Goal: Information Seeking & Learning: Learn about a topic

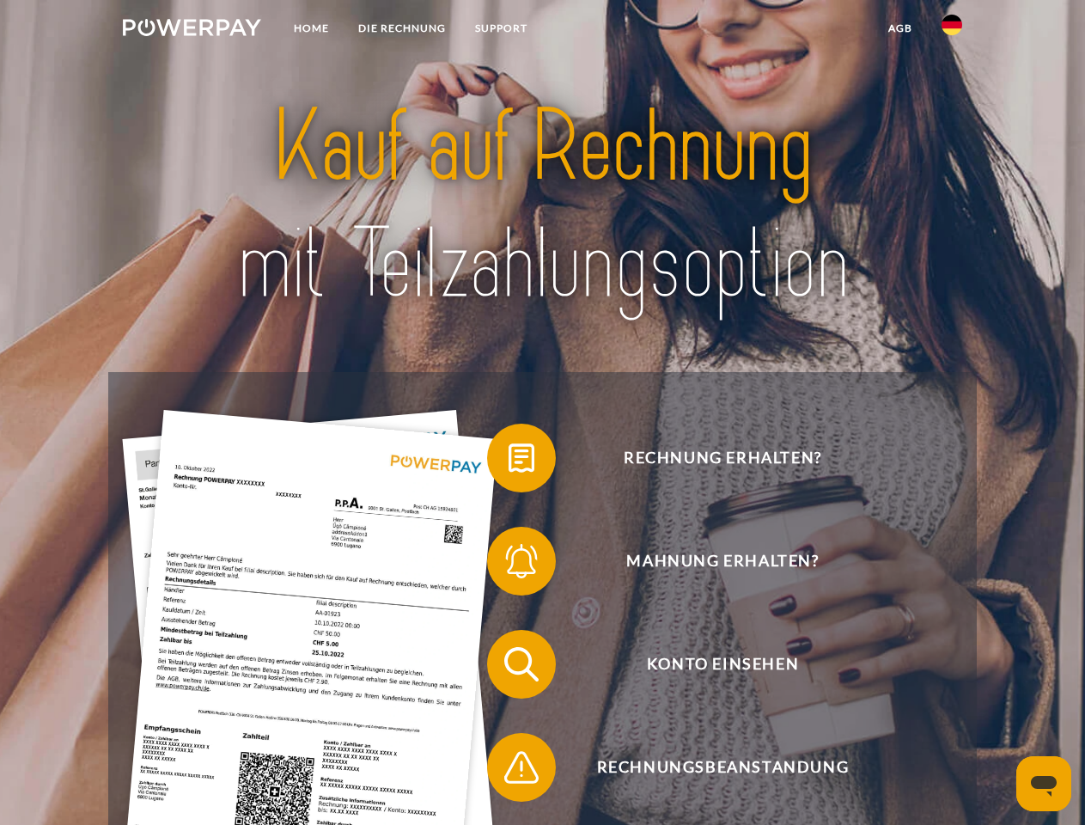
click at [192, 30] on img at bounding box center [192, 27] width 138 height 17
click at [952, 30] on img at bounding box center [951, 25] width 21 height 21
click at [899, 28] on link "agb" at bounding box center [899, 28] width 53 height 31
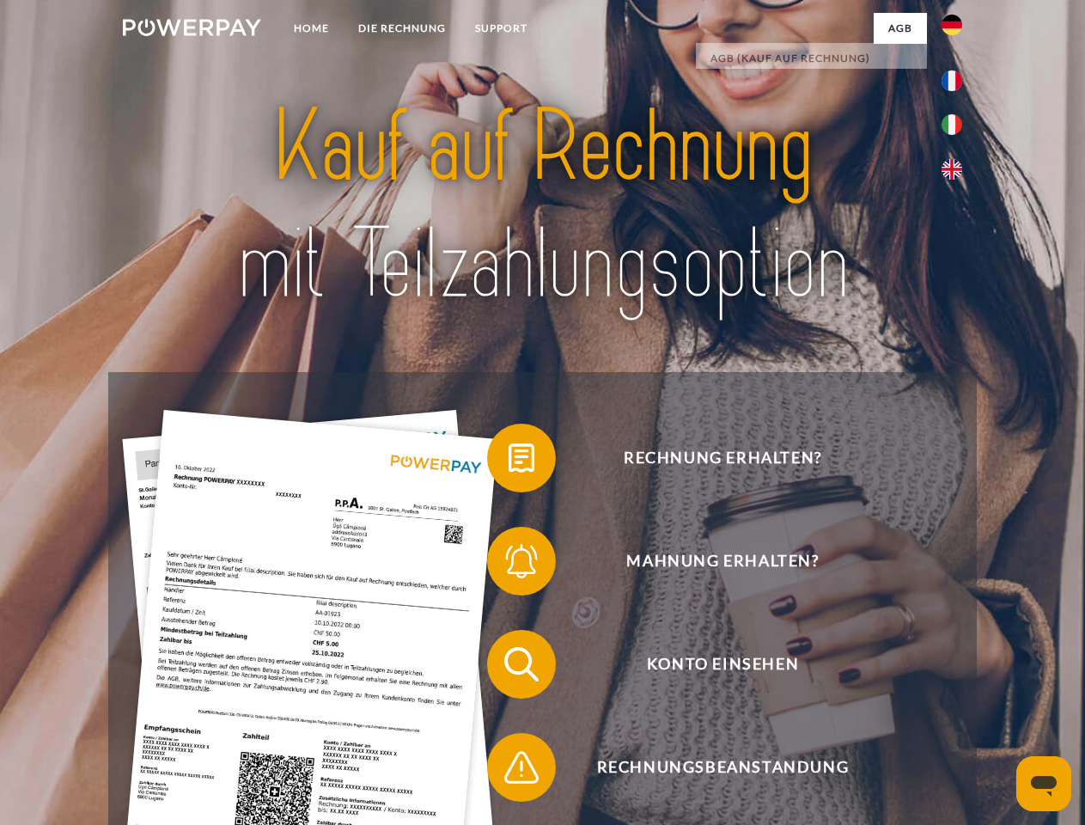
click at [508, 461] on span at bounding box center [496, 458] width 86 height 86
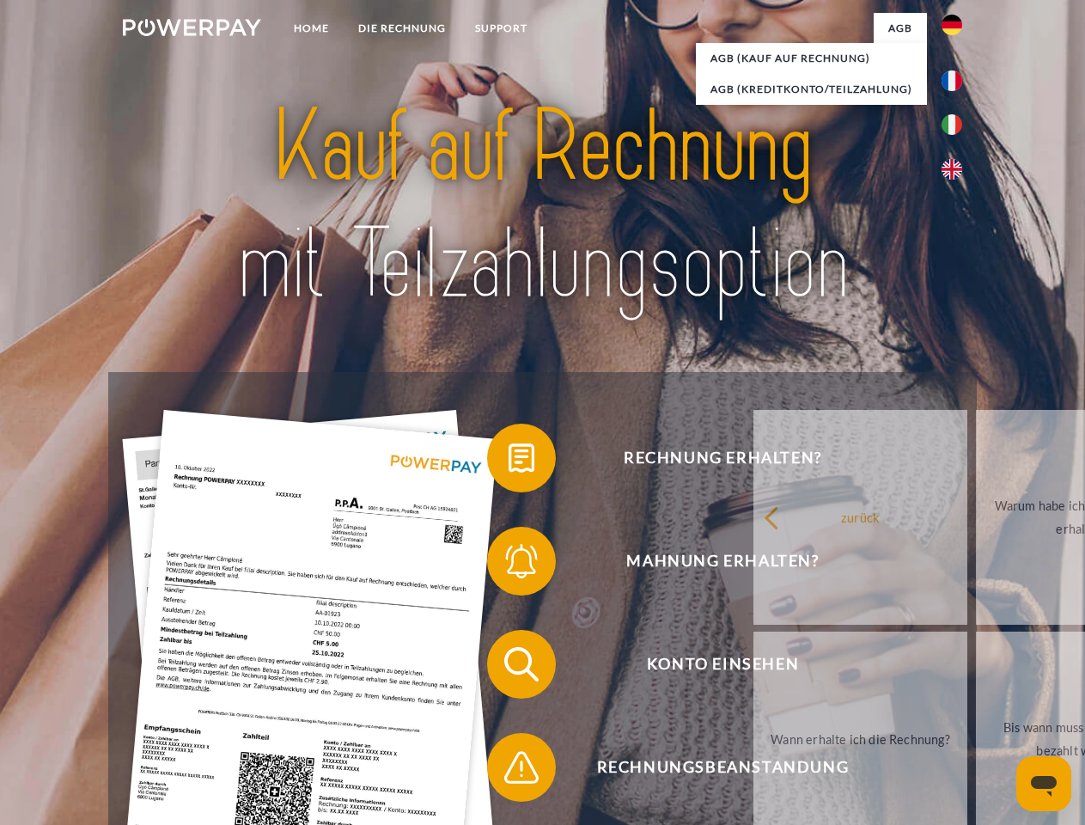
click at [508, 564] on span at bounding box center [496, 561] width 86 height 86
click at [976, 667] on link "Bis wann muss die Rechnung bezahlt werden?" at bounding box center [1083, 738] width 214 height 215
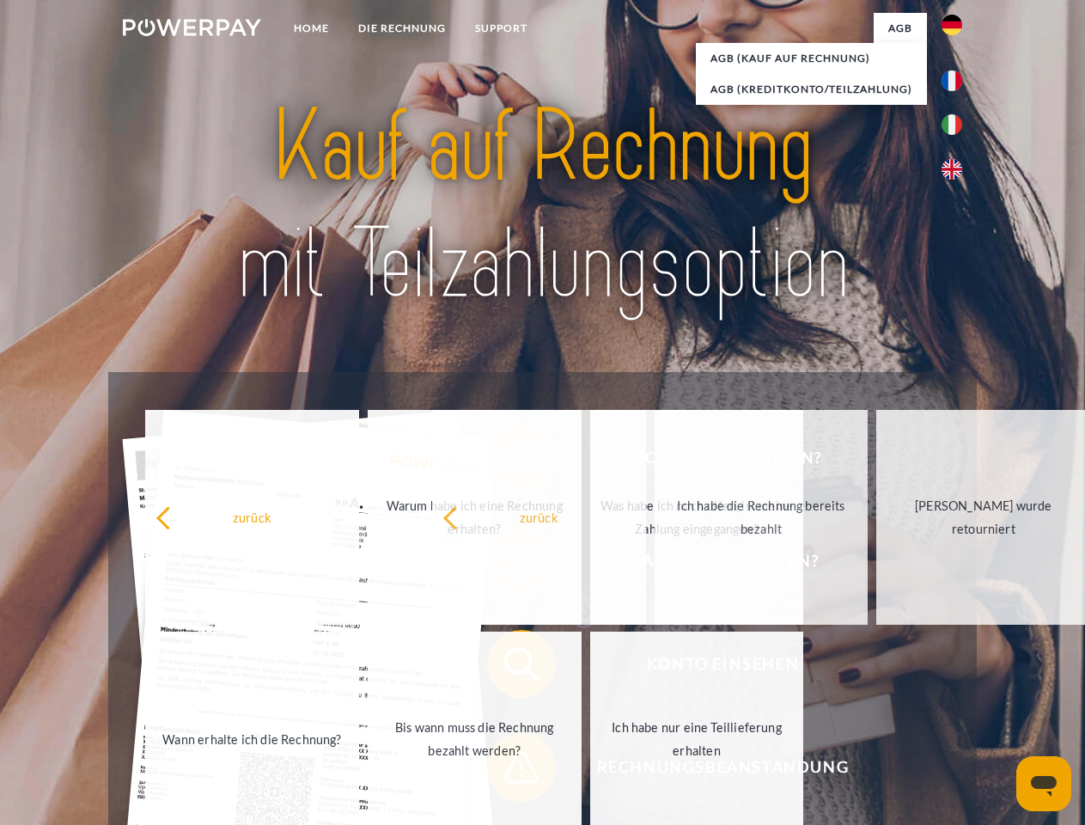
click at [508, 770] on span at bounding box center [496, 767] width 86 height 86
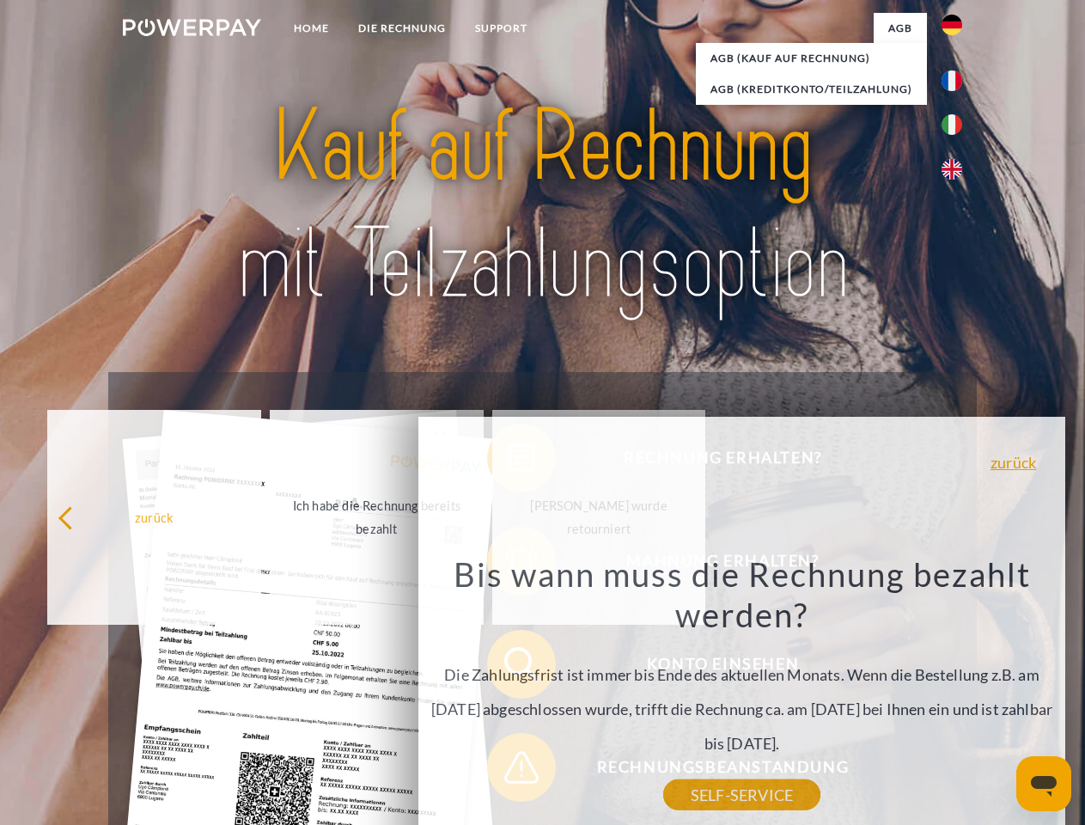
click at [1044, 783] on icon "Messaging-Fenster öffnen" at bounding box center [1044, 786] width 26 height 21
